Goal: Task Accomplishment & Management: Use online tool/utility

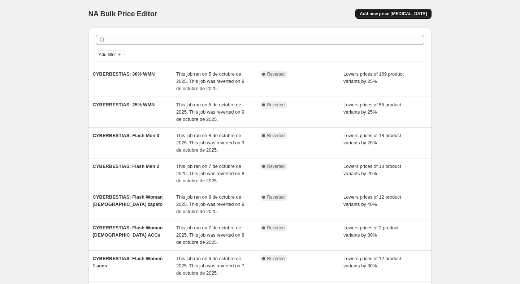
click at [408, 13] on span "Add new price change job" at bounding box center [393, 14] width 67 height 6
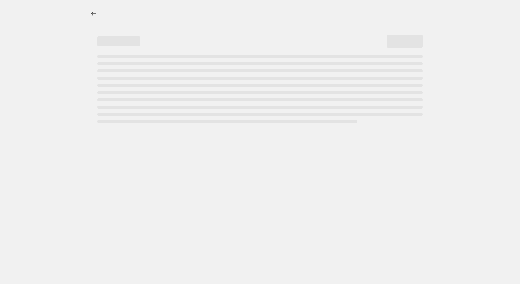
select select "percentage"
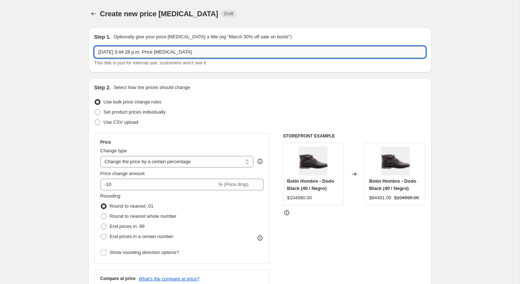
drag, startPoint x: 197, startPoint y: 52, endPoint x: 95, endPoint y: 49, distance: 102.3
click at [95, 49] on input "11 oct 2025, 3:44:28 p.m. Price change job" at bounding box center [260, 52] width 332 height 12
type input "last chance 30%"
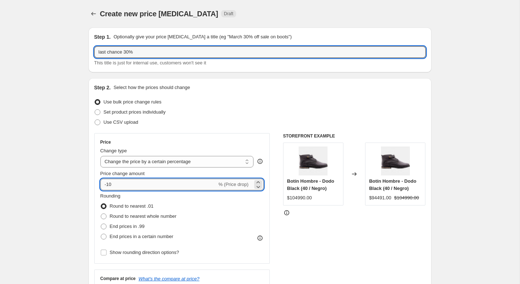
click at [121, 182] on input "-10" at bounding box center [158, 185] width 117 height 12
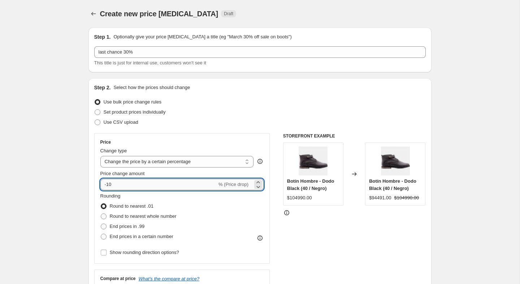
type input "-1"
type input "-30"
click at [108, 236] on label "End prices in a certain number" at bounding box center [136, 236] width 73 height 10
click at [101, 234] on input "End prices in a certain number" at bounding box center [101, 233] width 0 height 0
radio input "true"
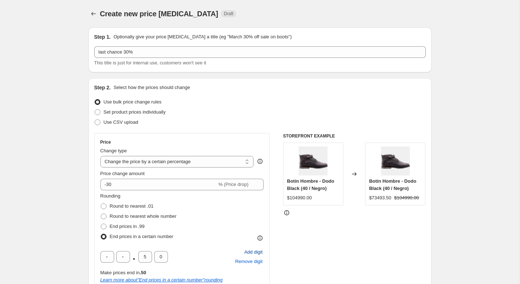
click at [255, 250] on span "Add digit" at bounding box center [253, 251] width 18 height 7
click at [113, 256] on input "text" at bounding box center [107, 257] width 14 height 12
type input "9"
type input "0"
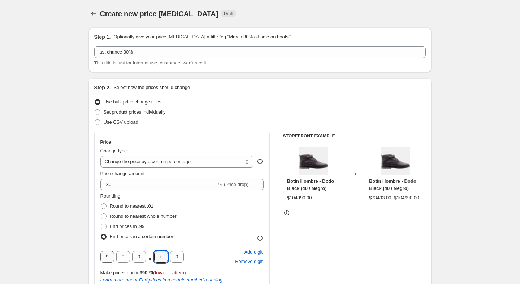
type input "0"
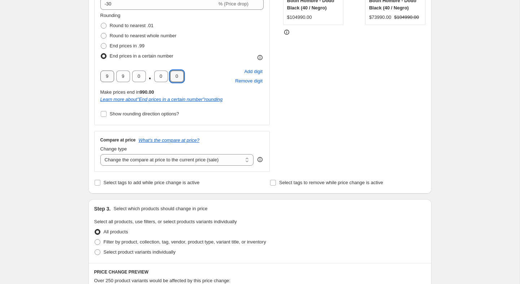
scroll to position [181, 0]
click at [272, 184] on input "Select tags to remove while price change is active" at bounding box center [273, 182] width 6 height 6
checkbox input "true"
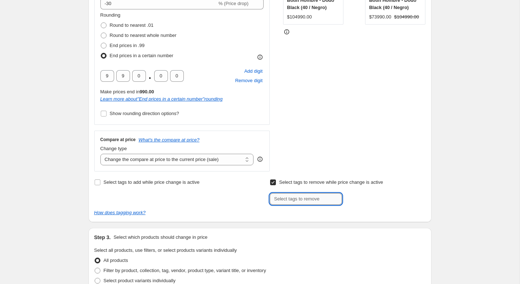
click at [287, 200] on input "text" at bounding box center [306, 199] width 72 height 12
type input "new"
click at [357, 196] on b "Add" at bounding box center [352, 198] width 8 height 5
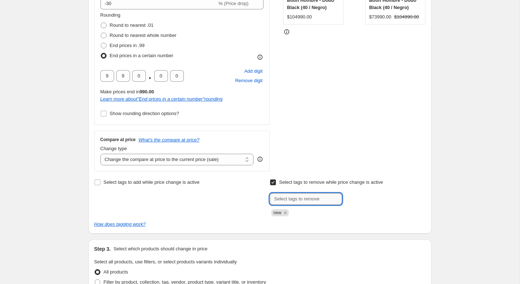
click at [285, 201] on input "text" at bounding box center [306, 199] width 72 height 12
type input "new arrivals"
click at [355, 199] on b "Add" at bounding box center [352, 198] width 8 height 5
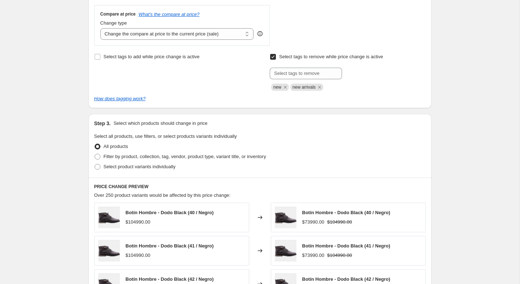
scroll to position [307, 0]
click at [95, 153] on span at bounding box center [98, 156] width 6 height 6
click at [95, 153] on input "Filter by product, collection, tag, vendor, product type, variant title, or inv…" at bounding box center [95, 153] width 0 height 0
radio input "true"
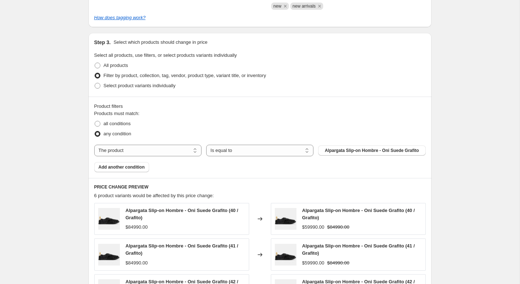
scroll to position [394, 0]
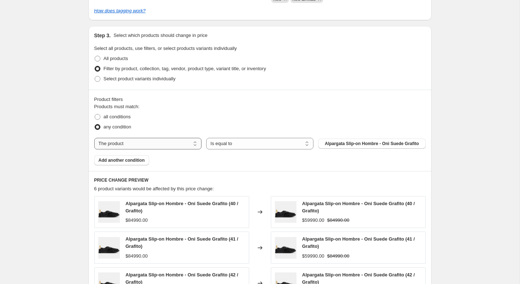
click at [151, 141] on select "The product The product's collection The product's tag The product's vendor The…" at bounding box center [147, 144] width 107 height 12
select select "collection"
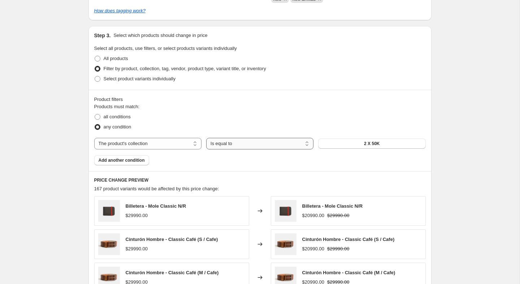
click at [253, 142] on select "Is equal to Is not equal to" at bounding box center [259, 144] width 107 height 12
click at [206, 138] on select "Is equal to Is not equal to" at bounding box center [259, 144] width 107 height 12
click at [335, 141] on button "2 X 50K" at bounding box center [371, 143] width 107 height 10
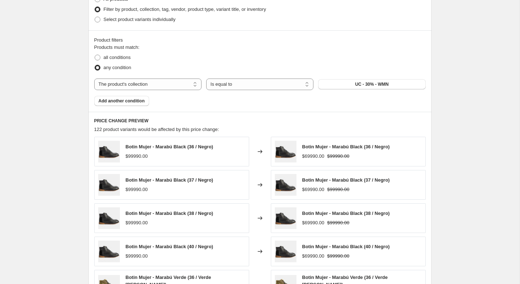
scroll to position [452, 0]
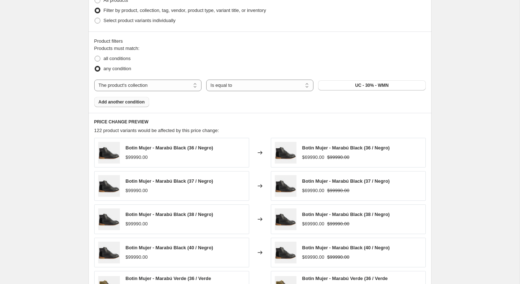
click at [138, 100] on span "Add another condition" at bounding box center [122, 102] width 46 height 6
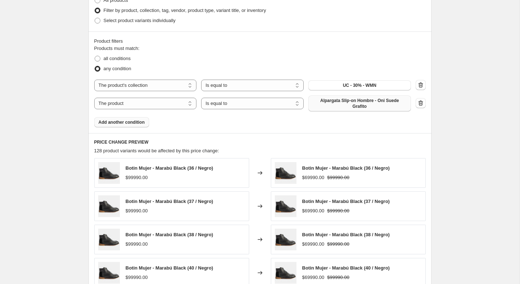
click at [370, 106] on span "Alpargata Slip-on Hombre - Oni Suede Grafito" at bounding box center [360, 104] width 94 height 12
click at [161, 104] on select "The product The product's collection The product's tag The product's vendor The…" at bounding box center [145, 104] width 103 height 12
select select "collection"
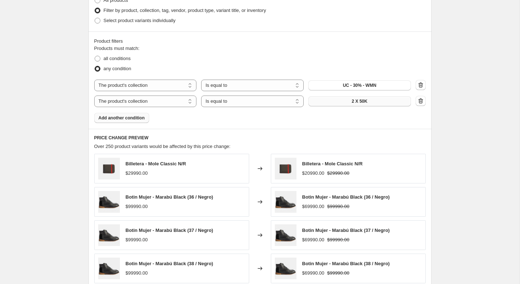
click at [362, 99] on span "2 X 50K" at bounding box center [360, 101] width 16 height 6
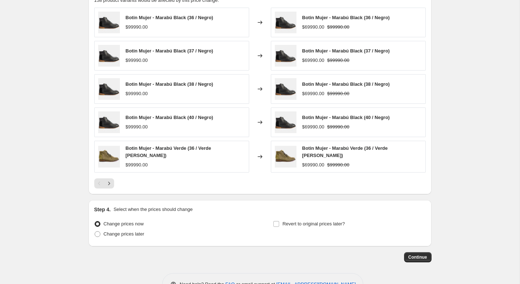
scroll to position [618, 0]
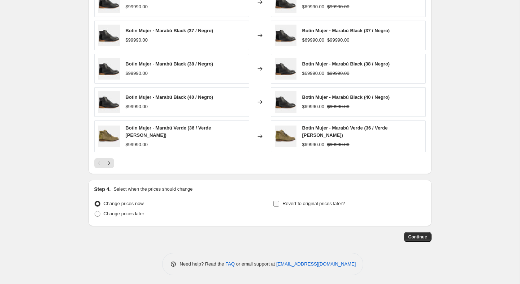
click at [278, 203] on input "Revert to original prices later?" at bounding box center [277, 204] width 6 height 6
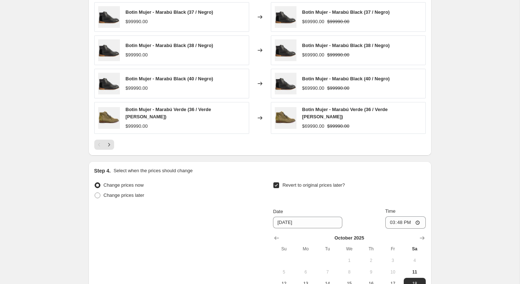
scroll to position [643, 0]
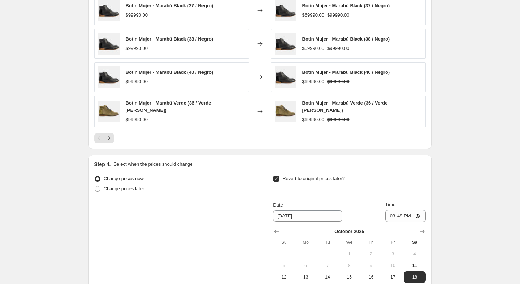
click at [277, 179] on input "Revert to original prices later?" at bounding box center [277, 179] width 6 height 6
checkbox input "false"
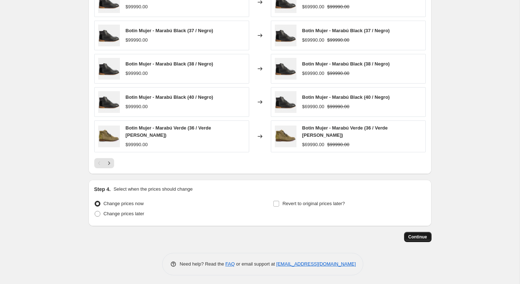
click at [413, 237] on span "Continue" at bounding box center [418, 237] width 19 height 6
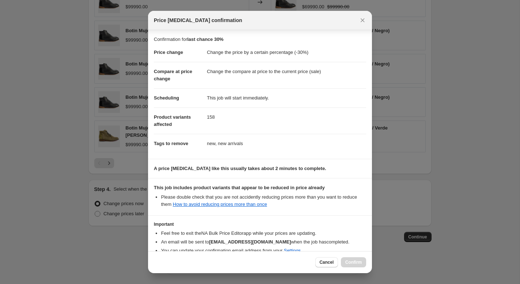
scroll to position [40, 0]
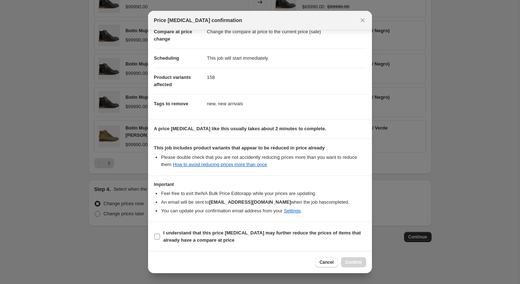
click at [156, 236] on input "I understand that this price change job may further reduce the prices of items …" at bounding box center [157, 236] width 6 height 6
checkbox input "true"
click at [351, 263] on span "Confirm" at bounding box center [354, 262] width 17 height 6
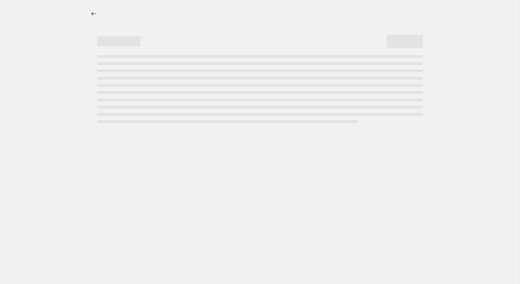
select select "percentage"
select select "collection"
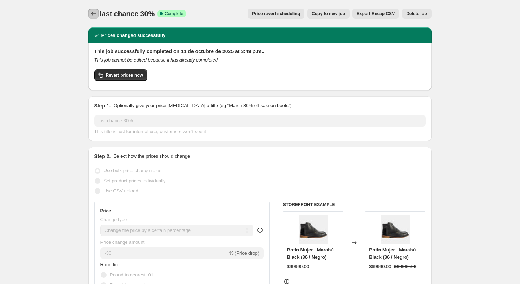
click at [97, 13] on button "Price change jobs" at bounding box center [94, 14] width 10 height 10
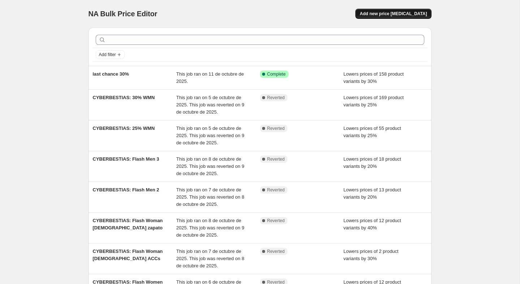
click at [386, 18] on button "Add new price change job" at bounding box center [394, 14] width 76 height 10
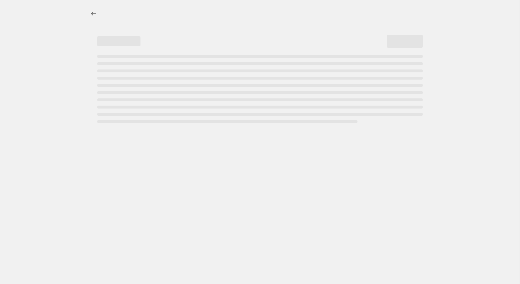
select select "percentage"
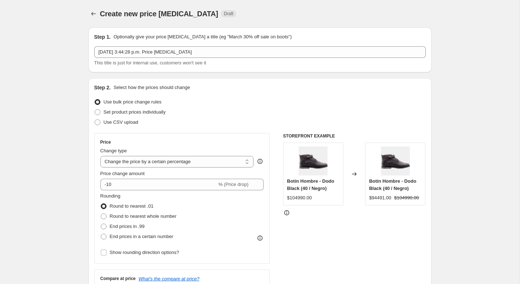
click at [96, 13] on icon "Price change jobs" at bounding box center [93, 13] width 7 height 7
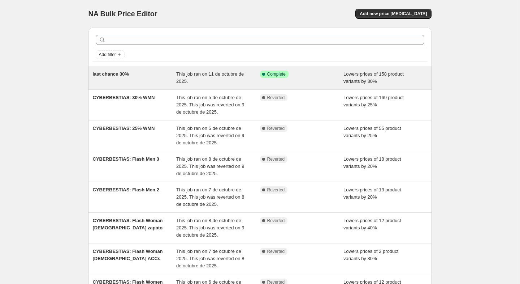
click at [132, 76] on div "last chance 30%" at bounding box center [135, 77] width 84 height 14
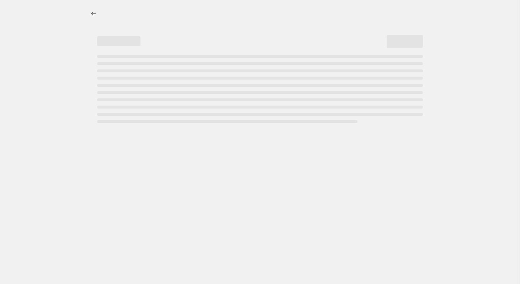
select select "percentage"
select select "collection"
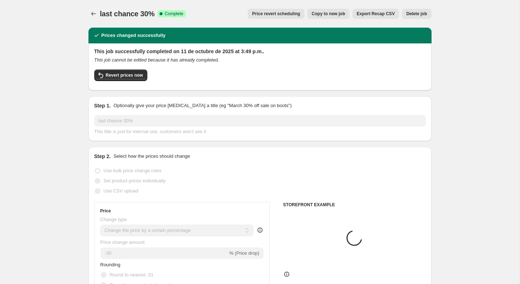
click at [326, 14] on span "Copy to new job" at bounding box center [329, 14] width 34 height 6
select select "percentage"
select select "collection"
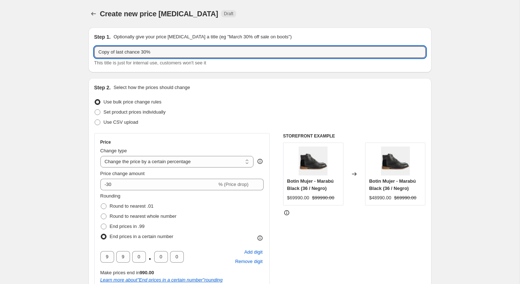
drag, startPoint x: 118, startPoint y: 52, endPoint x: 63, endPoint y: 53, distance: 54.9
click at [130, 53] on input "Last chance 30%" at bounding box center [260, 52] width 332 height 12
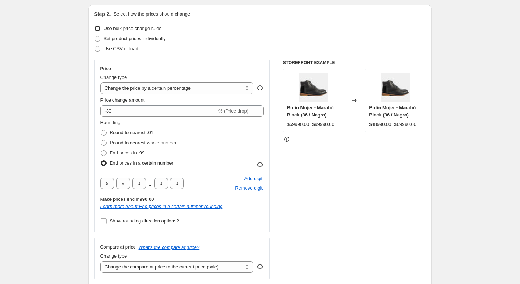
scroll to position [74, 0]
type input "Last chance 20%"
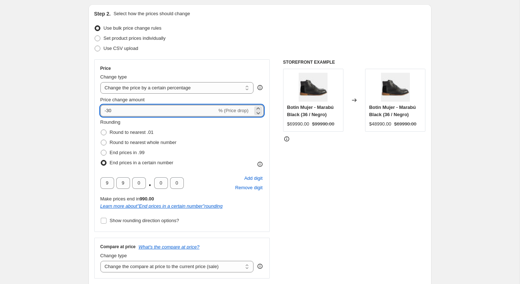
click at [110, 110] on input "-30" at bounding box center [158, 111] width 117 height 12
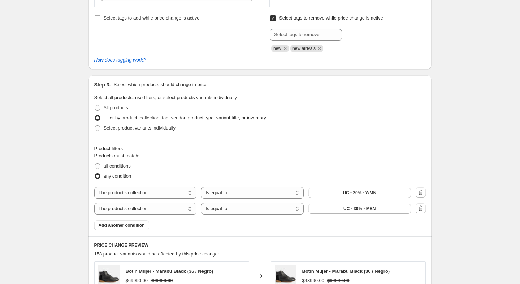
scroll to position [344, 0]
type input "-20"
click at [399, 192] on button "UC - 30% - WMN" at bounding box center [360, 194] width 103 height 10
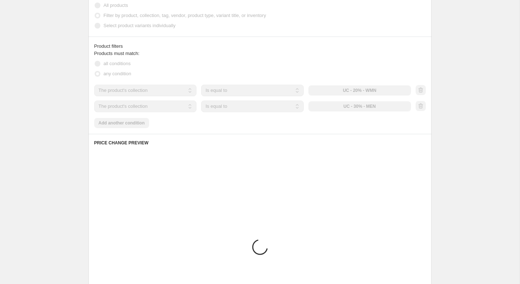
scroll to position [445, 0]
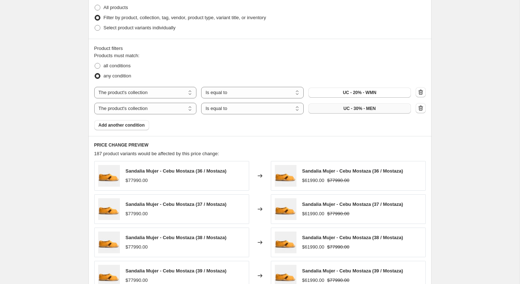
click at [361, 110] on span "UC - 30% - MEN" at bounding box center [360, 109] width 32 height 6
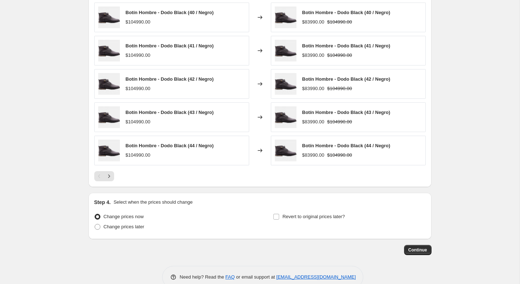
scroll to position [618, 0]
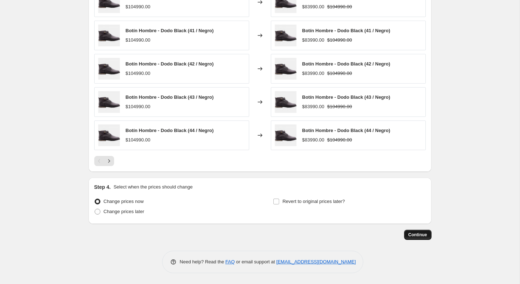
click at [422, 232] on span "Continue" at bounding box center [418, 235] width 19 height 6
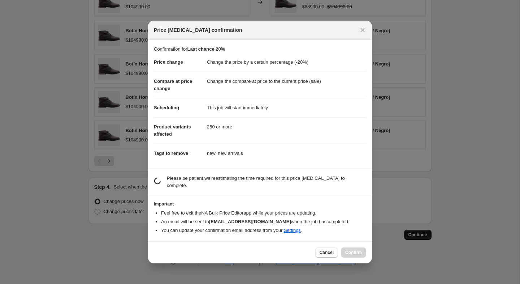
scroll to position [0, 0]
click at [328, 251] on span "Cancel" at bounding box center [327, 252] width 14 height 6
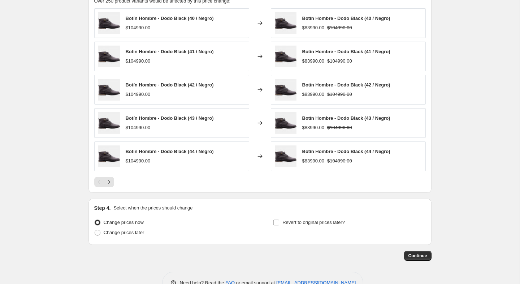
scroll to position [618, 0]
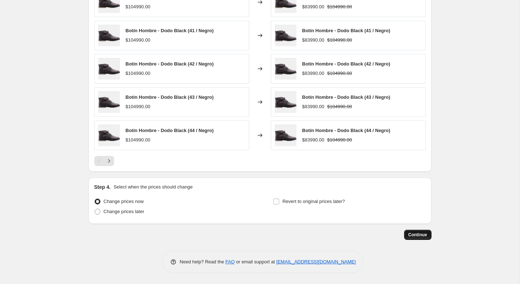
click at [416, 235] on span "Continue" at bounding box center [418, 235] width 19 height 6
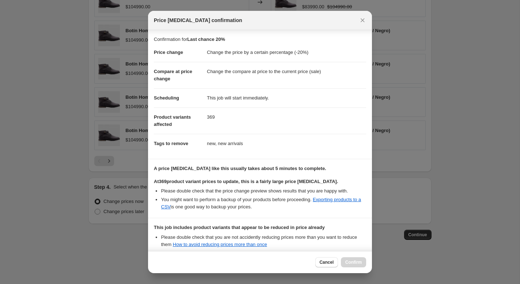
scroll to position [80, 0]
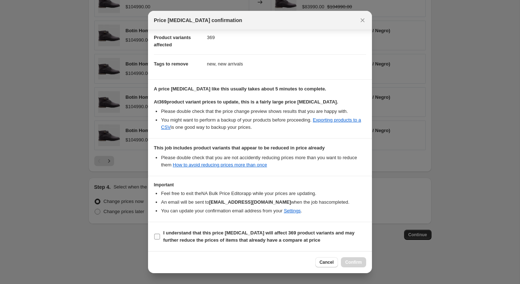
click at [157, 234] on input "I understand that this price change job will affect 369 product variants and ma…" at bounding box center [157, 236] width 6 height 6
checkbox input "true"
click at [351, 259] on span "Confirm" at bounding box center [354, 262] width 17 height 6
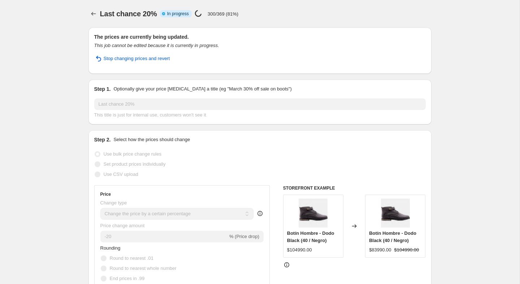
select select "percentage"
select select "collection"
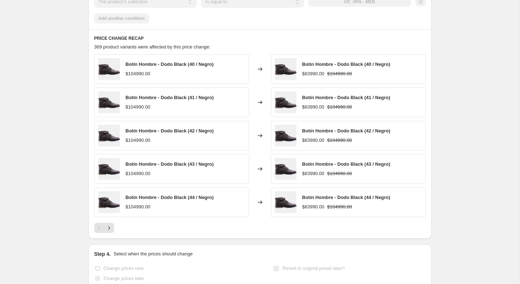
scroll to position [671, 0]
